Goal: Find specific page/section: Find specific page/section

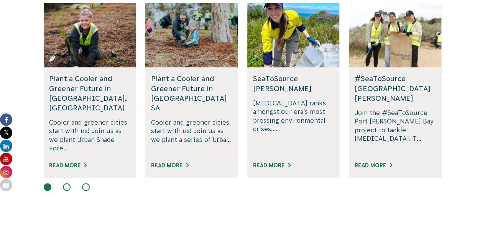
scroll to position [527, 0]
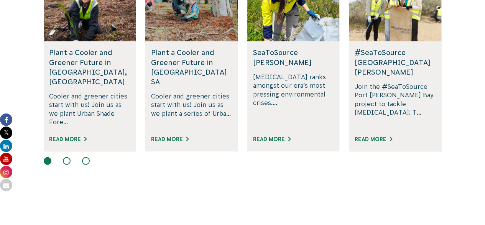
drag, startPoint x: 488, startPoint y: 17, endPoint x: 481, endPoint y: 57, distance: 40.9
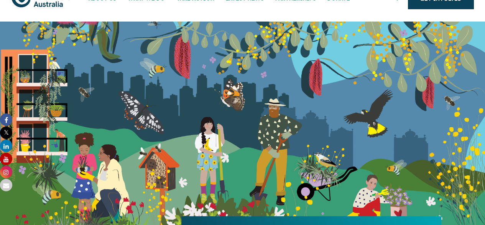
scroll to position [11, 0]
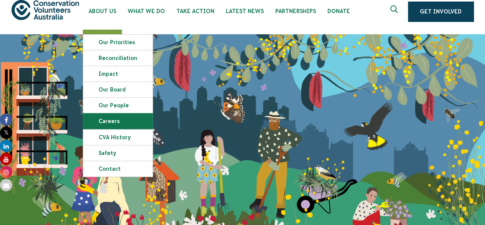
click at [110, 118] on link "Careers" at bounding box center [117, 120] width 69 height 15
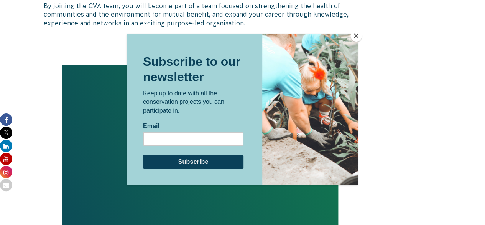
scroll to position [691, 0]
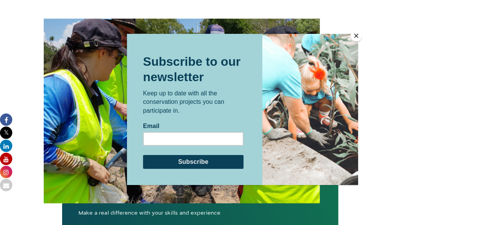
drag, startPoint x: 488, startPoint y: 29, endPoint x: 485, endPoint y: 118, distance: 89.5
click at [485, 118] on html "About Us Our Priorities Reconciliation Impact Our Board Our People Careers CVA …" at bounding box center [242, 130] width 485 height 1643
click at [354, 36] on button "Close" at bounding box center [357, 36] width 12 height 12
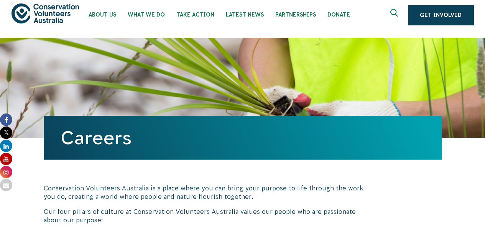
scroll to position [0, 0]
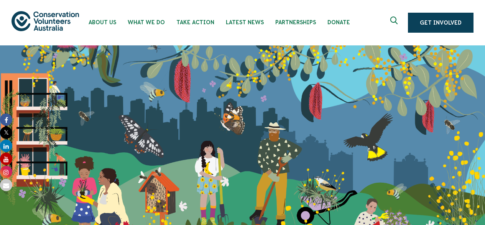
scroll to position [11, 0]
